Goal: Submit feedback/report problem

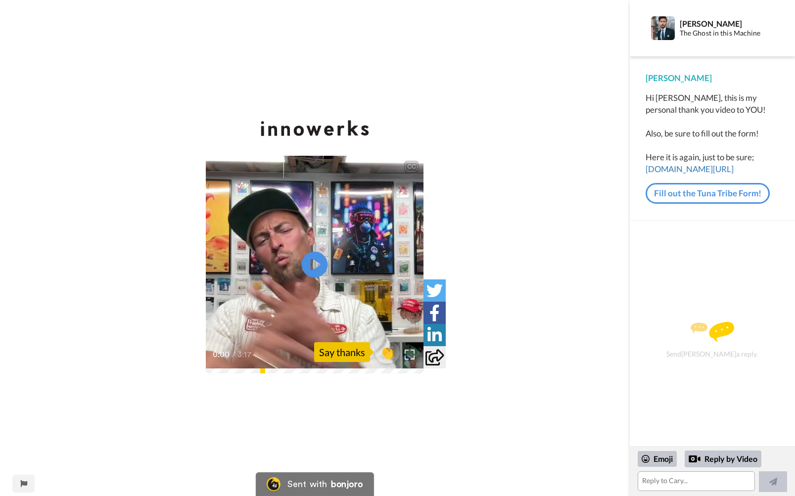
click at [314, 262] on icon "Play/Pause" at bounding box center [315, 264] width 26 height 47
click at [596, 197] on div "CC Play/Pause 3:17 / 3:17 👏 Say thanks" at bounding box center [315, 254] width 630 height 268
click at [677, 194] on link "Fill out the Tuna Tribe Form!" at bounding box center [708, 193] width 124 height 21
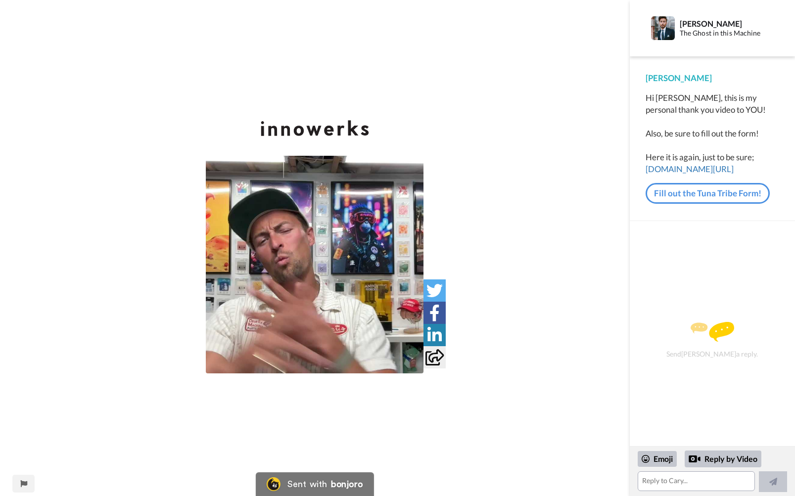
click at [693, 192] on link "Fill out the Tuna Tribe Form!" at bounding box center [708, 193] width 124 height 21
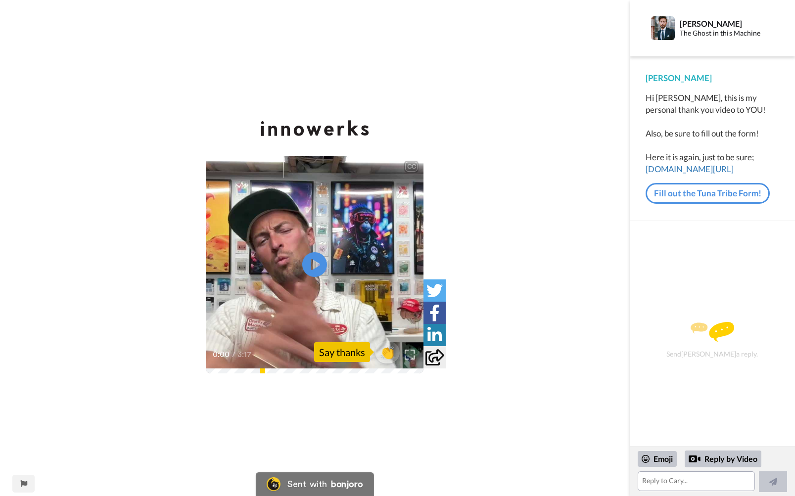
click at [256, 362] on div "0:00 / 3:17" at bounding box center [315, 358] width 218 height 21
click at [460, 366] on div "CC Play/Pause able to assemble it all into like small custom one offs and then …" at bounding box center [315, 254] width 630 height 268
click at [412, 355] on img at bounding box center [410, 354] width 10 height 10
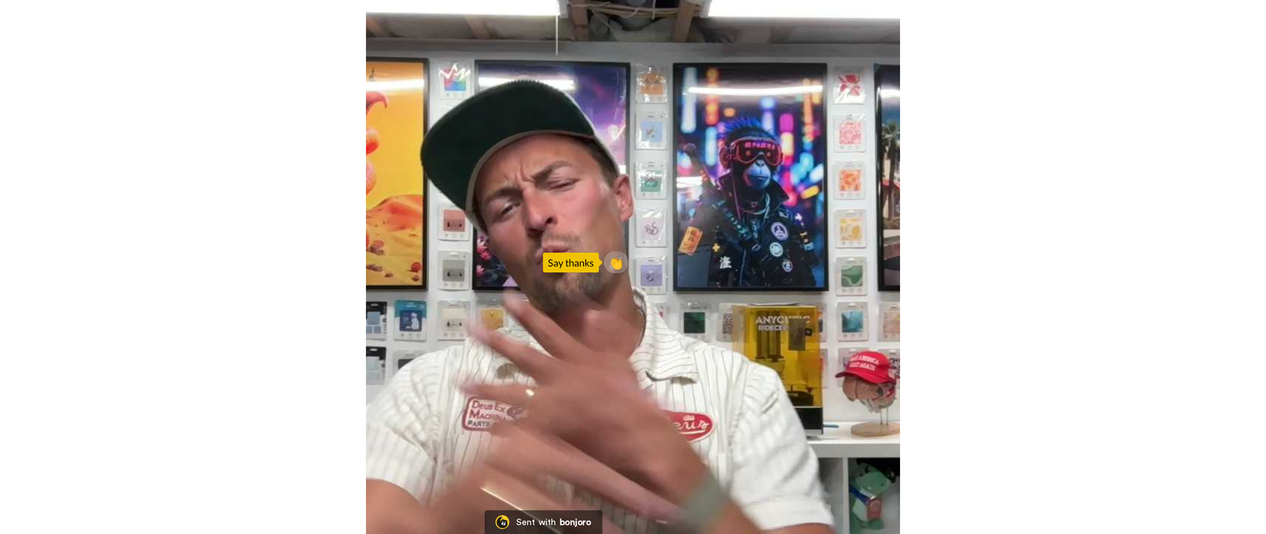
click at [738, 285] on video at bounding box center [633, 267] width 1266 height 534
click at [719, 496] on video at bounding box center [633, 267] width 1266 height 534
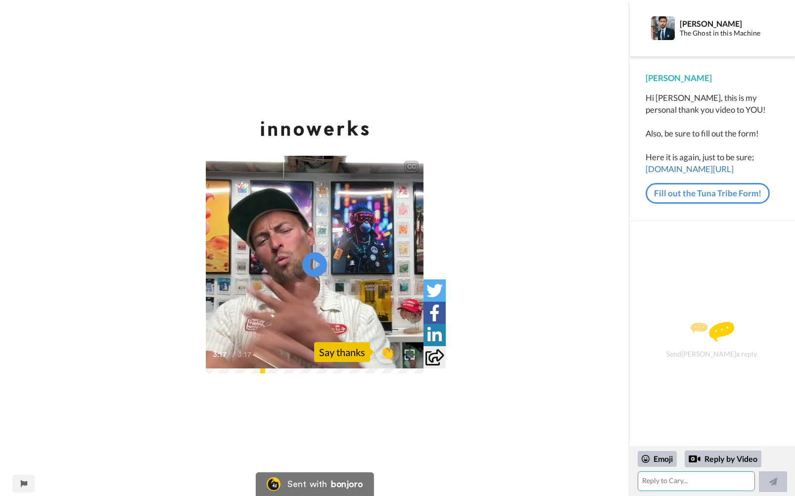
paste textarea "Invalid widget configuration."
click at [639, 478] on textarea "Invalid widget configuration." at bounding box center [697, 481] width 118 height 20
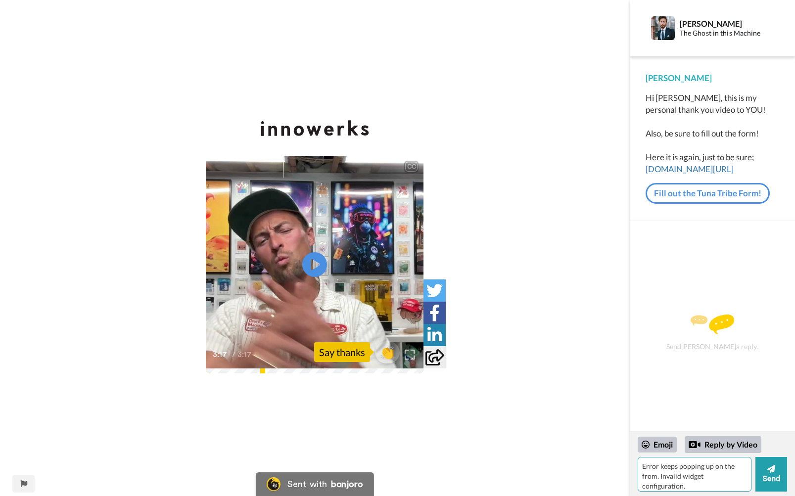
type textarea "Error keeps popping up on the from. Invalid widget configuration."
